Goal: Information Seeking & Learning: Check status

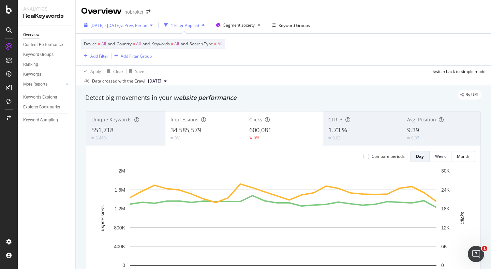
click at [145, 23] on span "vs Prev. Period" at bounding box center [133, 26] width 27 height 6
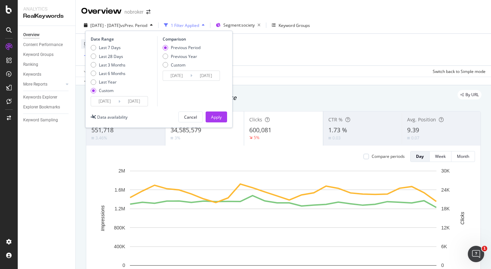
click at [145, 23] on span "vs Prev. Period" at bounding box center [133, 26] width 27 height 6
click at [297, 67] on div "Apply Clear Save Switch back to Simple mode" at bounding box center [284, 71] width 416 height 11
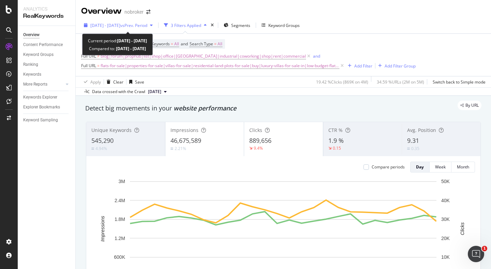
click at [131, 30] on div "2025 Aug. 1st - Aug. 26th vs Prev. Period" at bounding box center [118, 25] width 74 height 10
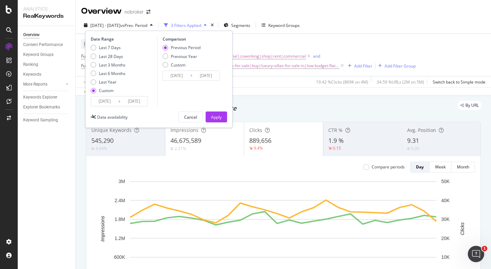
click at [115, 105] on input "[DATE]" at bounding box center [104, 102] width 27 height 10
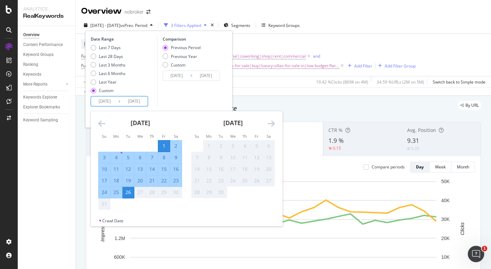
click at [182, 101] on div "Comparison Previous Period Previous Year Custom [DATE] Navigate forward to inte…" at bounding box center [189, 71] width 65 height 70
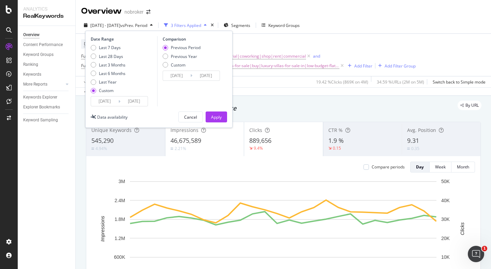
click at [184, 111] on div "Date Range Last 7 Days Last 28 Days Last 3 Months Last 6 Months Last Year Custo…" at bounding box center [158, 79] width 147 height 97
click at [184, 113] on button "Cancel" at bounding box center [190, 117] width 25 height 11
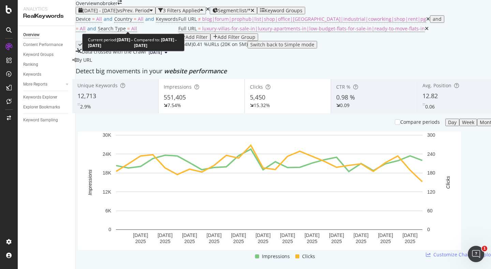
click at [110, 13] on div "2025 Aug. 1st - Aug. 26th vs Prev. Period" at bounding box center [115, 10] width 74 height 5
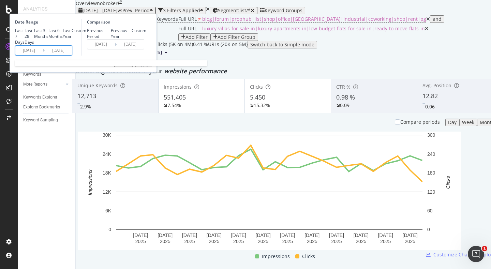
click at [43, 55] on input "[DATE]" at bounding box center [28, 51] width 27 height 10
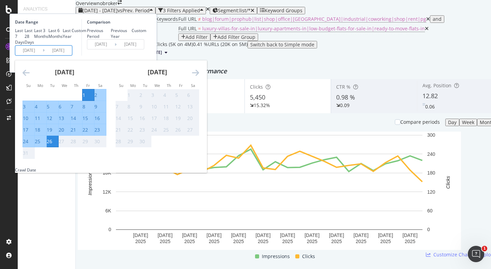
click at [146, 56] on div "Comparison Previous Period Previous Year Custom [DATE] Navigate forward to inte…" at bounding box center [114, 37] width 65 height 37
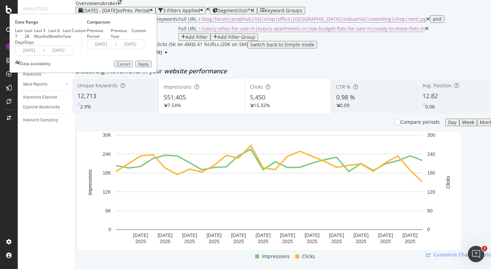
click at [133, 68] on button "Cancel" at bounding box center [123, 64] width 18 height 7
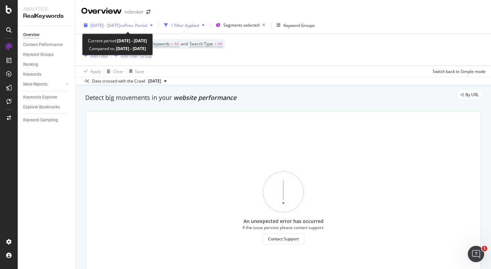
click at [147, 27] on span "vs Prev. Period" at bounding box center [133, 26] width 27 height 6
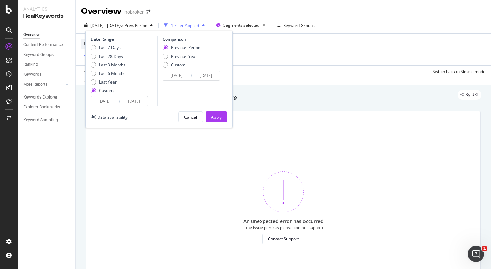
click at [110, 102] on input "[DATE]" at bounding box center [104, 102] width 27 height 10
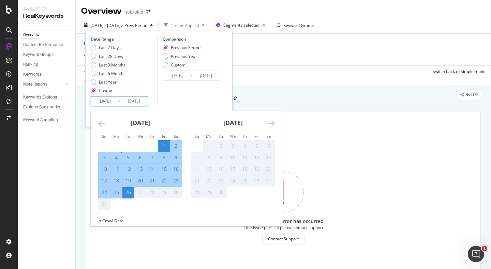
click at [192, 102] on div "Comparison Previous Period Previous Year Custom [DATE] Navigate forward to inte…" at bounding box center [189, 71] width 65 height 70
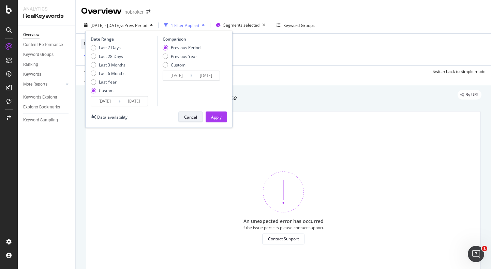
click at [195, 117] on div "Cancel" at bounding box center [190, 117] width 13 height 6
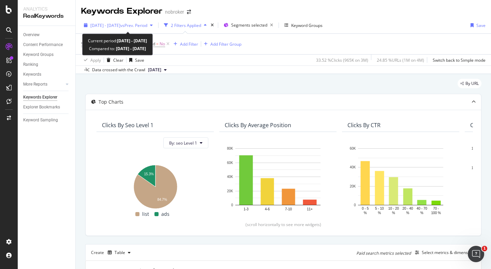
click at [141, 24] on span "vs Prev. Period" at bounding box center [133, 26] width 27 height 6
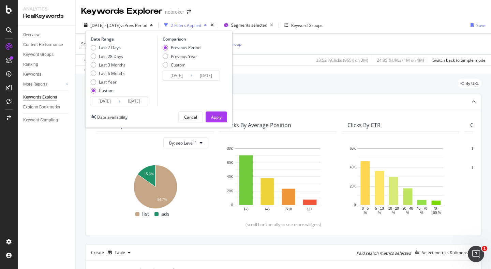
click at [114, 103] on input "2025/08/01" at bounding box center [104, 102] width 27 height 10
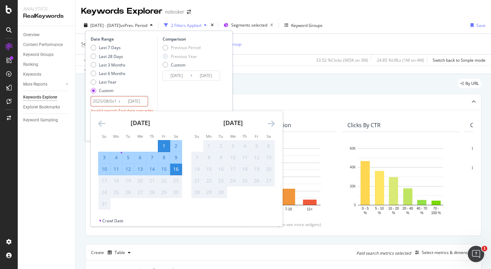
type input "2025/08/0x1"
